Goal: Navigation & Orientation: Find specific page/section

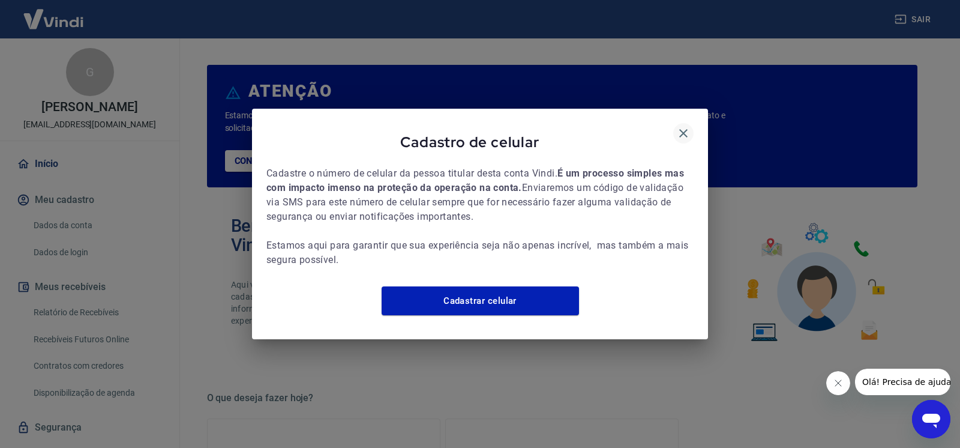
click at [680, 127] on icon "button" at bounding box center [683, 133] width 14 height 14
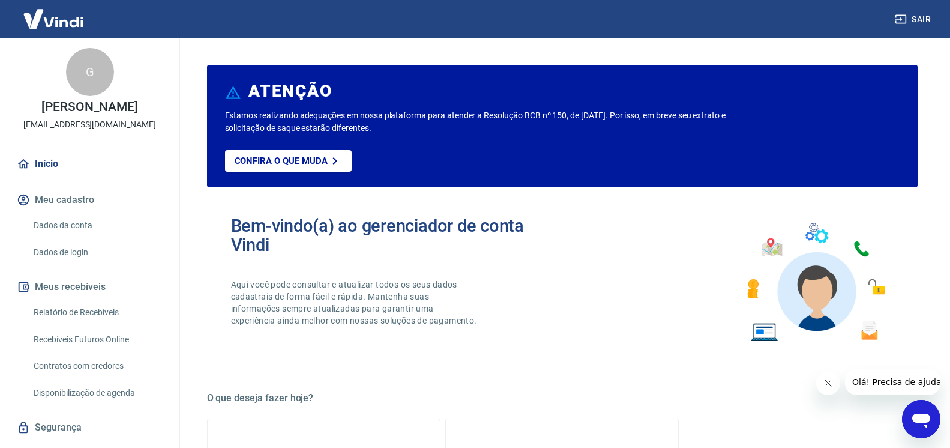
click at [822, 383] on button "Fechar mensagem da empresa" at bounding box center [827, 383] width 24 height 24
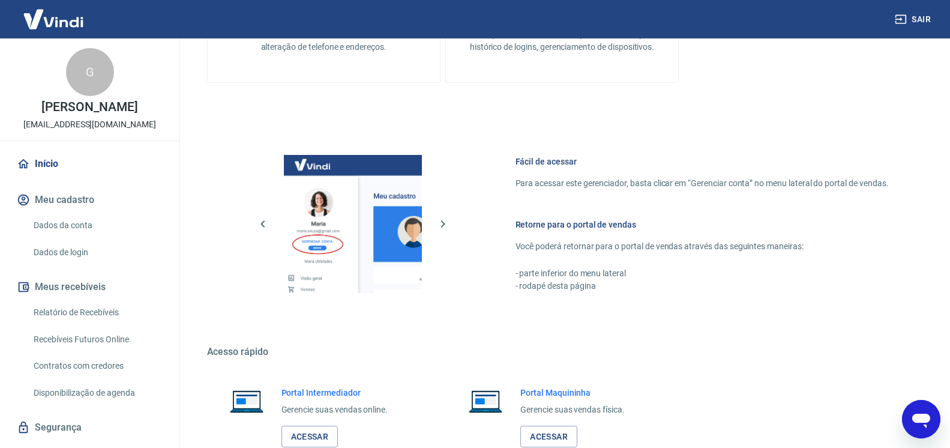
scroll to position [612, 0]
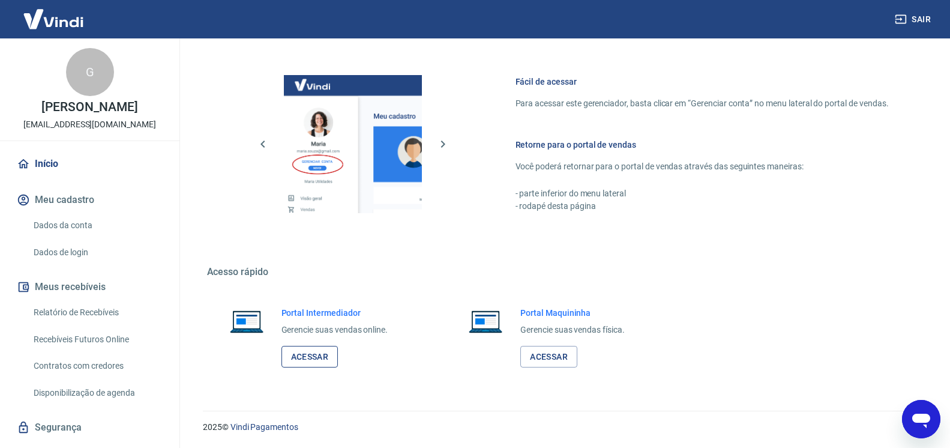
click at [338, 352] on link "Acessar" at bounding box center [309, 357] width 57 height 22
